Goal: Complete application form

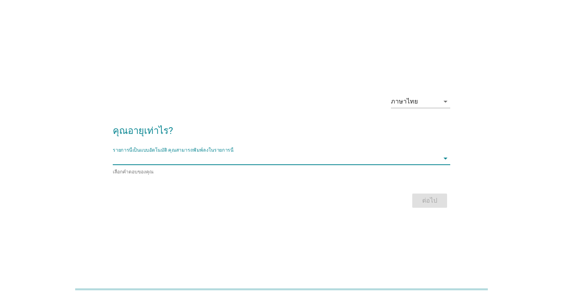
click at [217, 155] on input "รายการนี้เป็นแบบอัตโนมัติ คุณสามารถพิมพ์ลงในรายการนี้" at bounding box center [276, 158] width 326 height 13
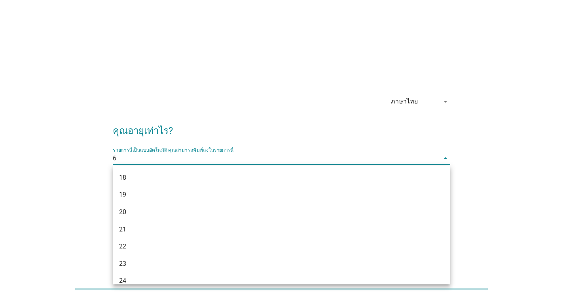
type input "64"
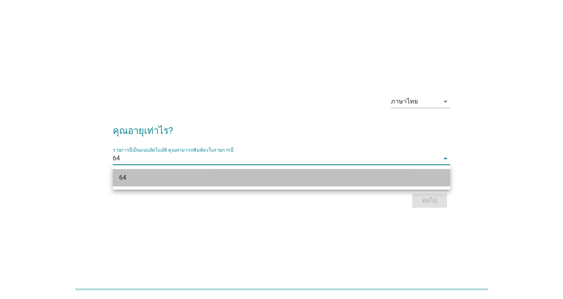
click at [178, 182] on div "64" at bounding box center [268, 177] width 298 height 9
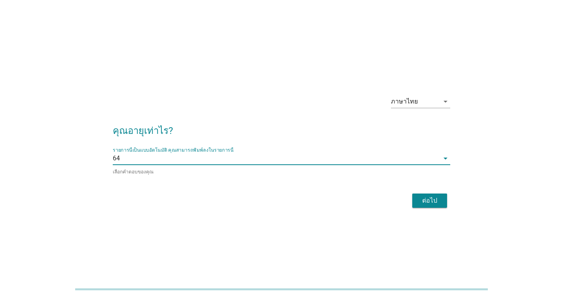
click at [424, 200] on div "ต่อไป" at bounding box center [429, 200] width 22 height 9
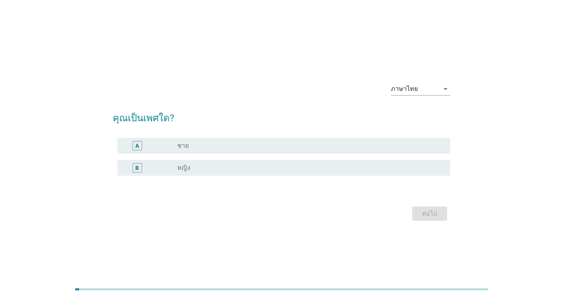
click at [204, 168] on div "radio_button_unchecked หญิง" at bounding box center [307, 168] width 260 height 8
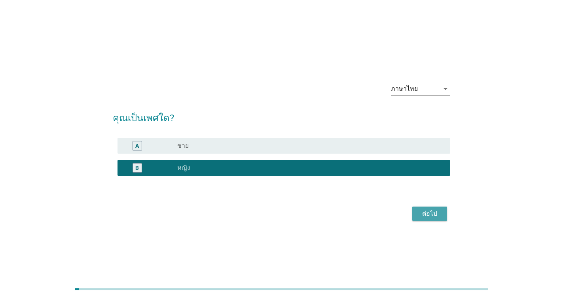
click at [420, 213] on div "ต่อไป" at bounding box center [429, 213] width 22 height 9
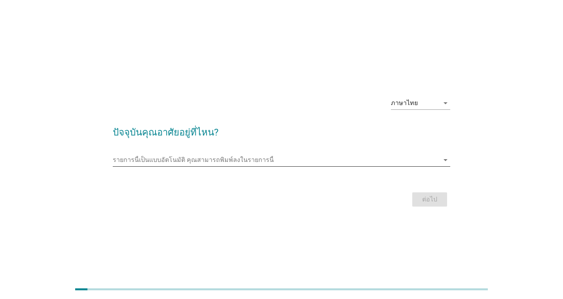
click at [188, 163] on input "รายการนี้เป็นแบบอัตโนมัติ คุณสามารถพิมพ์ลงในรายการนี้" at bounding box center [276, 160] width 326 height 13
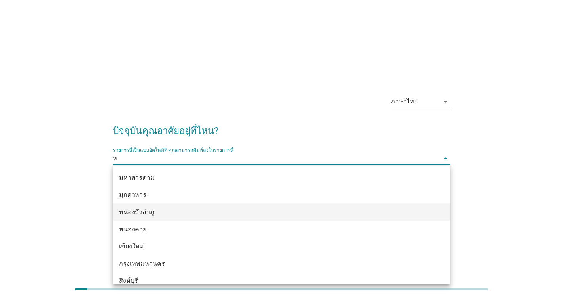
type input "หน"
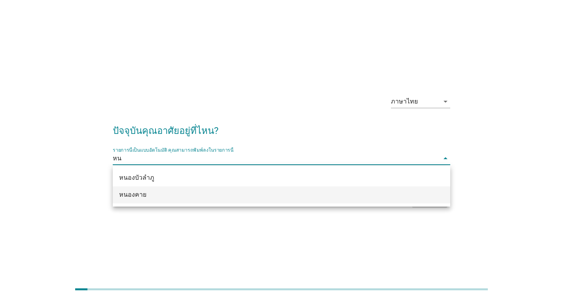
click at [166, 195] on div "หนองคาย" at bounding box center [268, 194] width 298 height 9
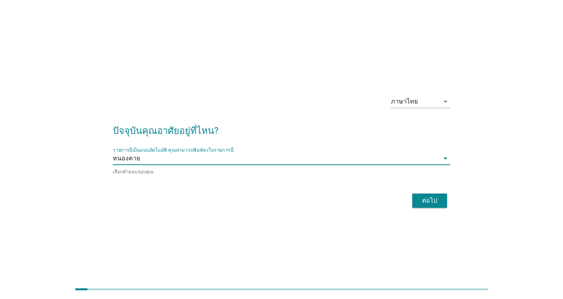
click at [435, 201] on div "ต่อไป" at bounding box center [429, 200] width 22 height 9
